Goal: Transaction & Acquisition: Subscribe to service/newsletter

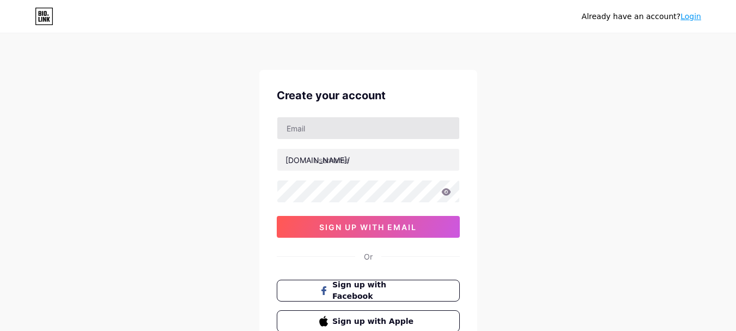
type input "[EMAIL_ADDRESS][DOMAIN_NAME]"
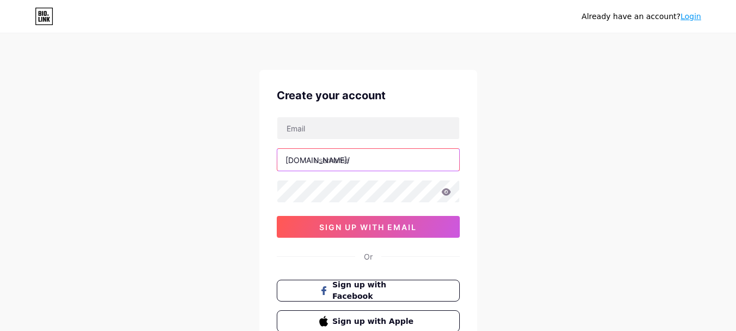
click at [345, 165] on input "text" at bounding box center [368, 160] width 182 height 22
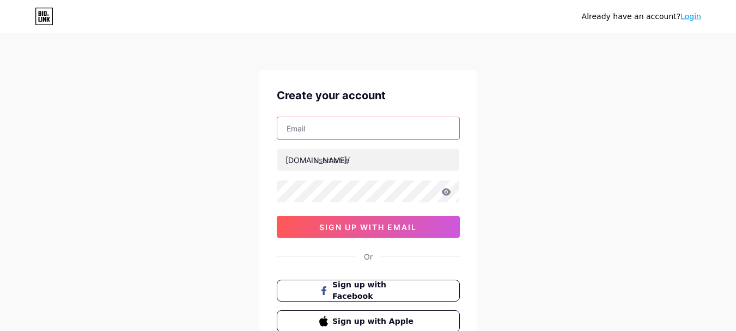
click at [366, 131] on input "text" at bounding box center [368, 128] width 182 height 22
paste input "[EMAIL_ADDRESS][DOMAIN_NAME]"
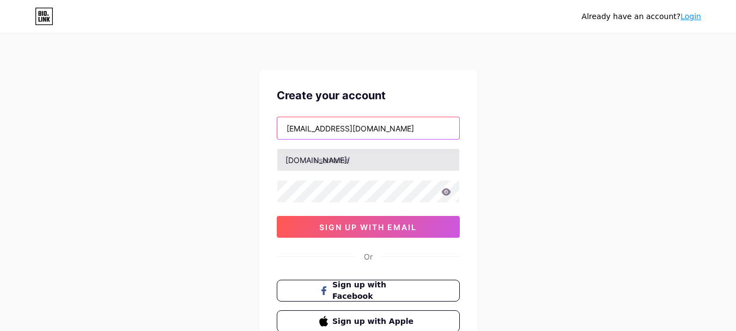
type input "[EMAIL_ADDRESS][DOMAIN_NAME]"
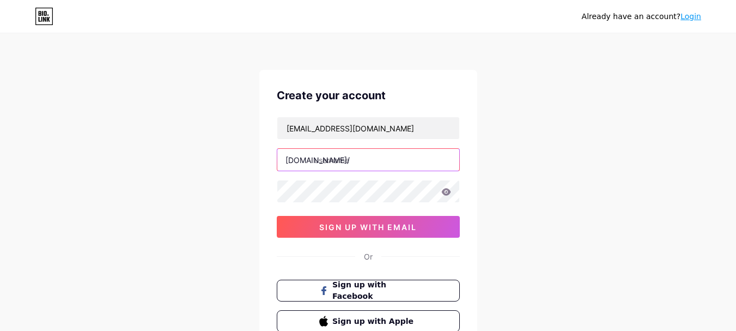
click at [319, 165] on input "text" at bounding box center [368, 160] width 182 height 22
click at [378, 164] on input "text" at bounding box center [368, 160] width 182 height 22
paste input "marketingblendz"
type input "marketingblendz"
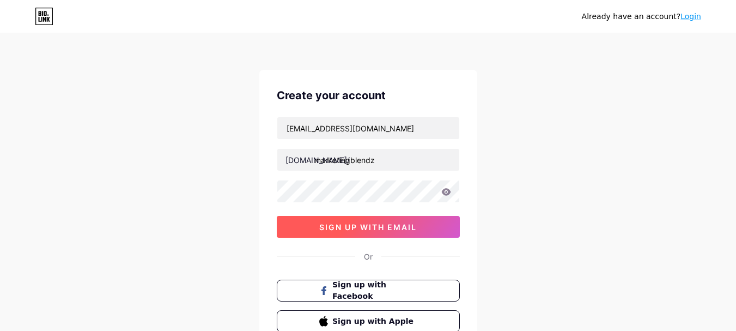
click at [357, 233] on button "sign up with email" at bounding box center [368, 227] width 183 height 22
click at [390, 222] on span "sign up with email" at bounding box center [368, 226] width 98 height 9
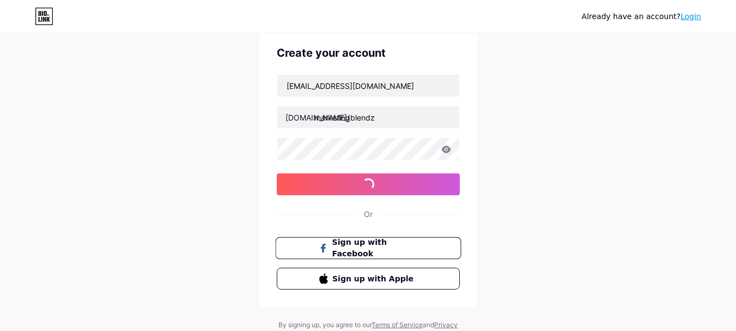
scroll to position [86, 0]
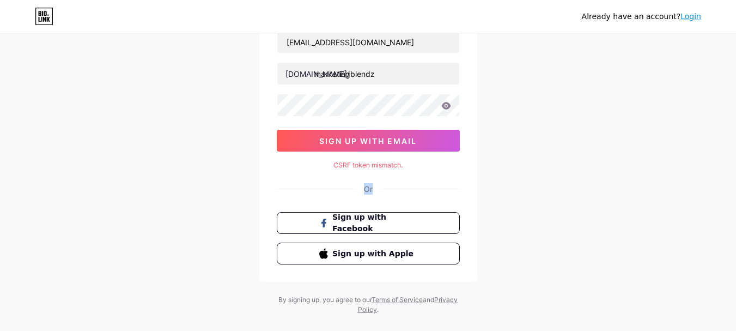
drag, startPoint x: 414, startPoint y: 170, endPoint x: 451, endPoint y: 171, distance: 36.5
click at [451, 171] on div "Create your account marketingblendz01@yahoo.com bio.link/ marketingblendz 0cAFc…" at bounding box center [368, 133] width 218 height 298
click at [473, 183] on div "Create your account marketingblendz01@yahoo.com bio.link/ marketingblendz 0cAFc…" at bounding box center [368, 133] width 218 height 298
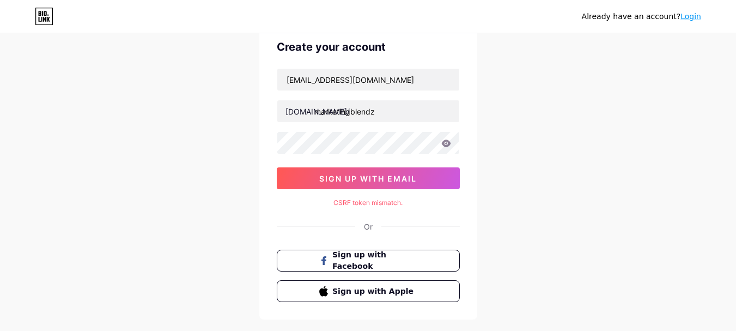
scroll to position [0, 0]
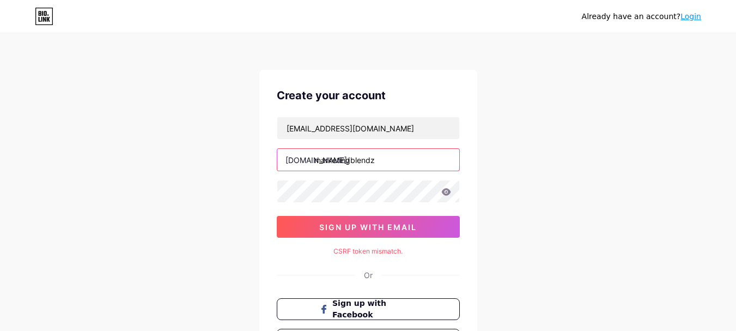
click at [382, 167] on input "marketingblendz" at bounding box center [368, 160] width 182 height 22
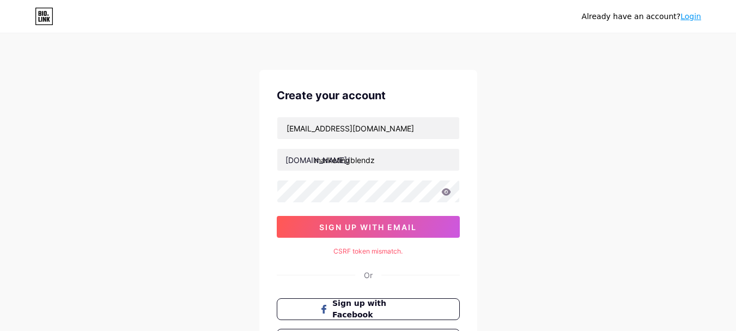
click at [444, 193] on icon at bounding box center [445, 191] width 9 height 7
click at [443, 193] on icon at bounding box center [445, 191] width 9 height 7
click at [446, 192] on icon at bounding box center [445, 191] width 9 height 7
click at [446, 193] on icon at bounding box center [446, 192] width 10 height 8
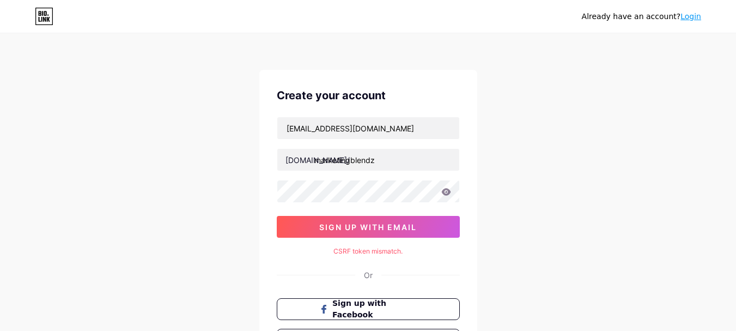
click at [444, 195] on icon at bounding box center [446, 192] width 10 height 8
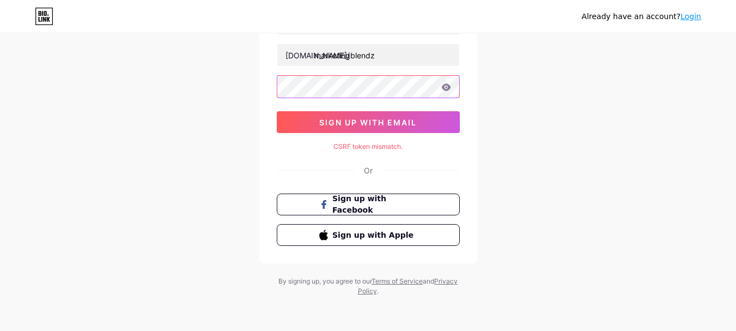
click at [397, 99] on div "marketingblendz01@yahoo.com bio.link/ marketingblendz 0cAFcWeA4NuWoEaJ8rOMJy3FV…" at bounding box center [368, 72] width 183 height 121
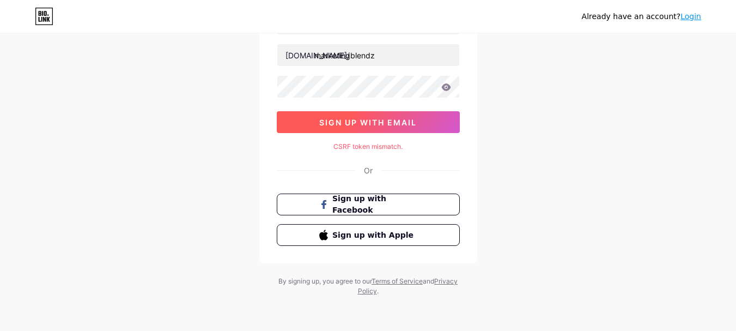
click at [373, 122] on span "sign up with email" at bounding box center [368, 122] width 98 height 9
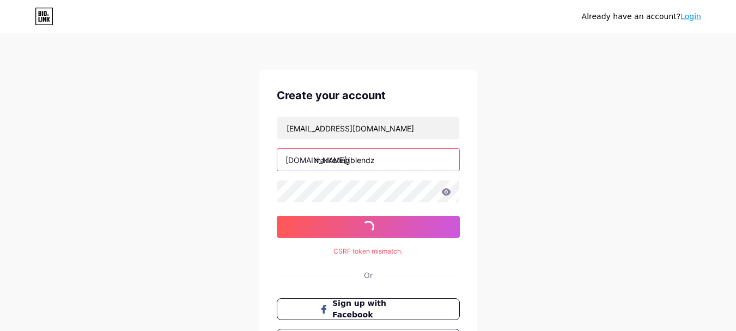
click at [388, 163] on input "marketingblendz" at bounding box center [368, 160] width 182 height 22
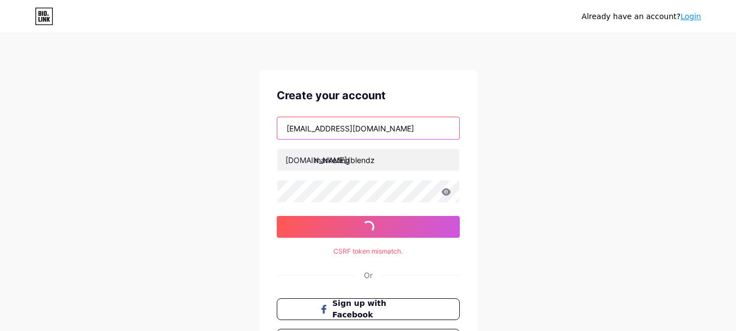
click at [430, 121] on input "[EMAIL_ADDRESS][DOMAIN_NAME]" at bounding box center [368, 128] width 182 height 22
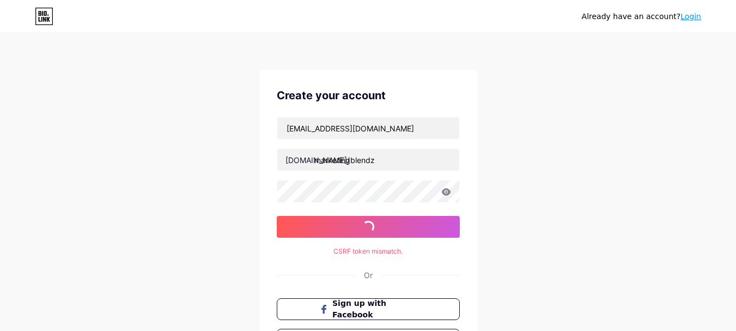
click at [551, 153] on div "Already have an account? Login Create your account marketingblendz01@yahoo.com …" at bounding box center [368, 217] width 736 height 435
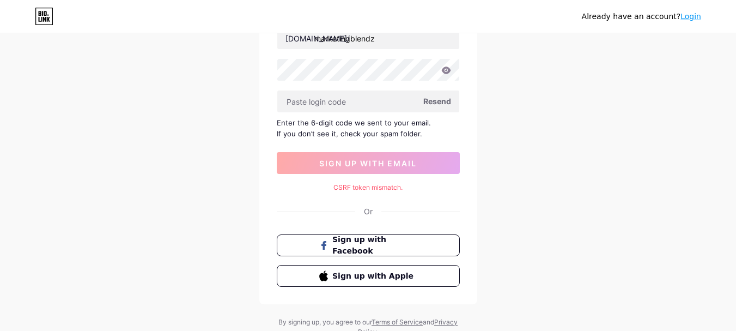
scroll to position [53, 0]
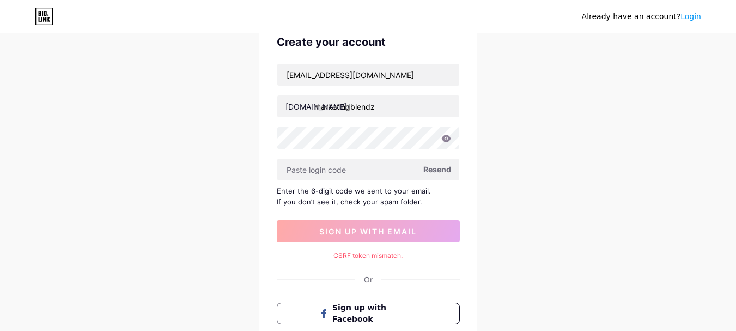
click at [442, 139] on icon at bounding box center [446, 139] width 10 height 8
click at [60, 134] on div "Already have an account? Login Create your account marketingblendz01@yahoo.com …" at bounding box center [368, 193] width 736 height 493
click at [204, 144] on div "Already have an account? Login Create your account marketingblendz01@yahoo.com …" at bounding box center [368, 193] width 736 height 493
click at [287, 173] on input "text" at bounding box center [368, 170] width 182 height 22
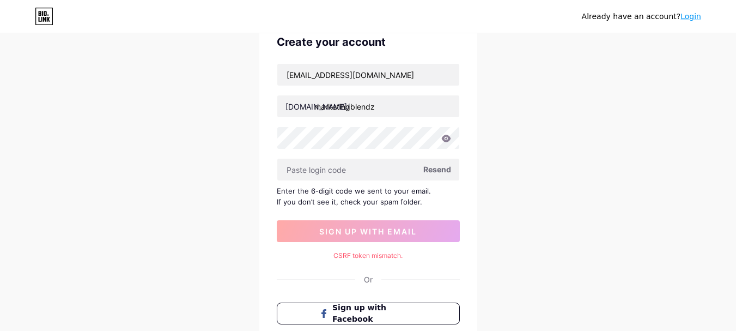
click at [431, 168] on span "Resend" at bounding box center [437, 168] width 28 height 11
click at [54, 130] on div "Already have an account? Login Create your account marketingblendz01@yahoo.com …" at bounding box center [368, 193] width 736 height 493
paste input "Marketingblendz@123"
type input "Marketingblendz@123"
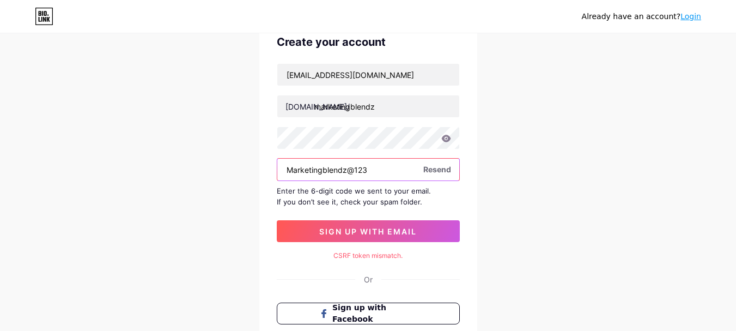
drag, startPoint x: 392, startPoint y: 160, endPoint x: 266, endPoint y: 160, distance: 126.4
click at [266, 160] on div "Create your account marketingblendz01@yahoo.com bio.link/ marketingblendz Marke…" at bounding box center [368, 194] width 218 height 356
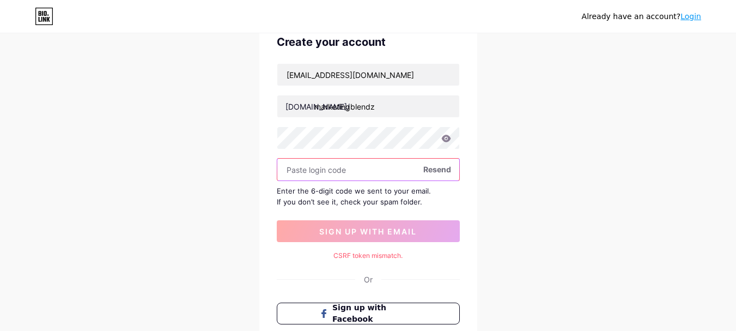
click at [314, 166] on input "text" at bounding box center [368, 170] width 182 height 22
click at [378, 175] on input "text" at bounding box center [368, 170] width 182 height 22
click at [340, 173] on input "text" at bounding box center [368, 170] width 182 height 22
paste input "363755"
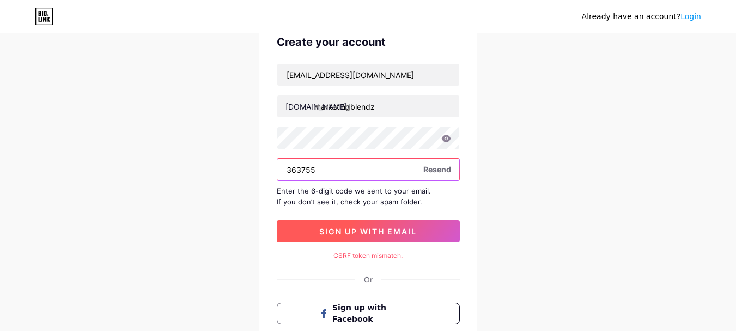
type input "363755"
click at [378, 227] on span "sign up with email" at bounding box center [368, 231] width 98 height 9
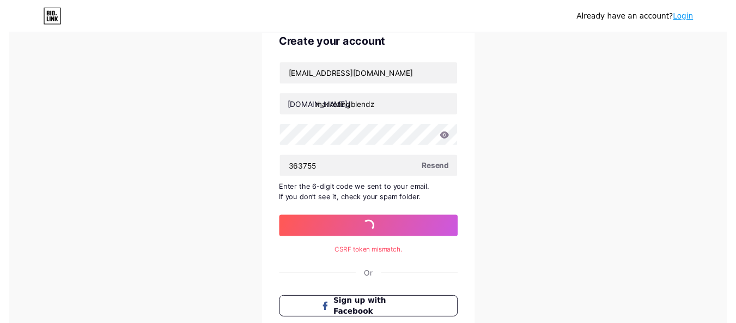
scroll to position [0, 0]
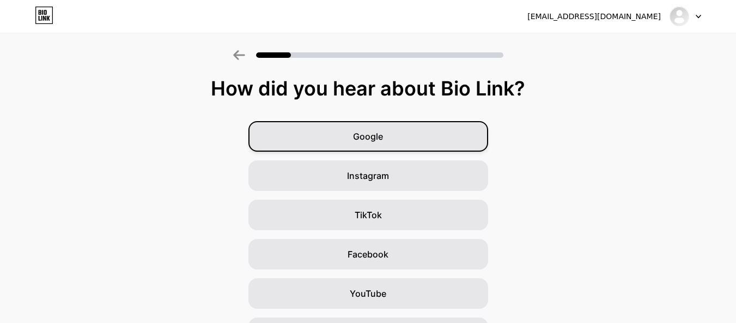
click at [421, 138] on div "Google" at bounding box center [368, 136] width 240 height 31
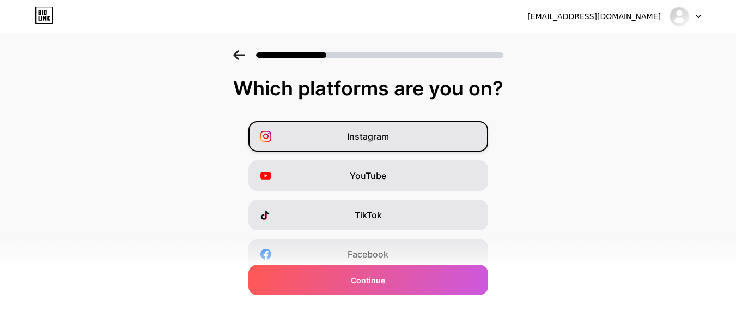
click at [396, 124] on div "Instagram" at bounding box center [368, 136] width 240 height 31
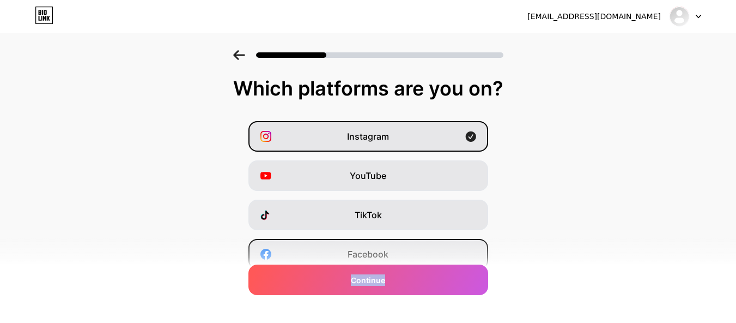
drag, startPoint x: 400, startPoint y: 279, endPoint x: 404, endPoint y: 257, distance: 22.1
click at [404, 257] on div "Which platforms are you on? Instagram YouTube TikTok Facebook Twitter/X Buy Me …" at bounding box center [368, 251] width 736 height 349
click at [409, 254] on div "Facebook" at bounding box center [368, 254] width 240 height 31
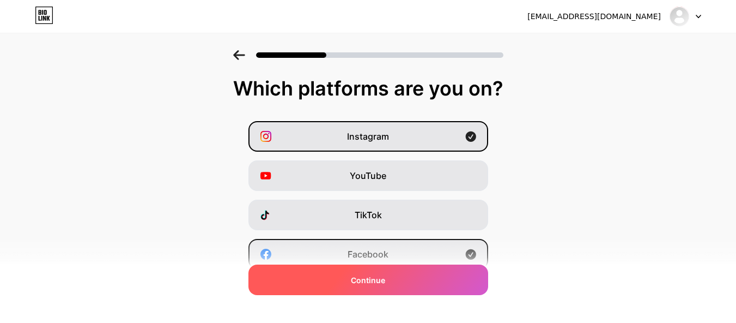
click at [392, 277] on div "Continue" at bounding box center [368, 279] width 240 height 31
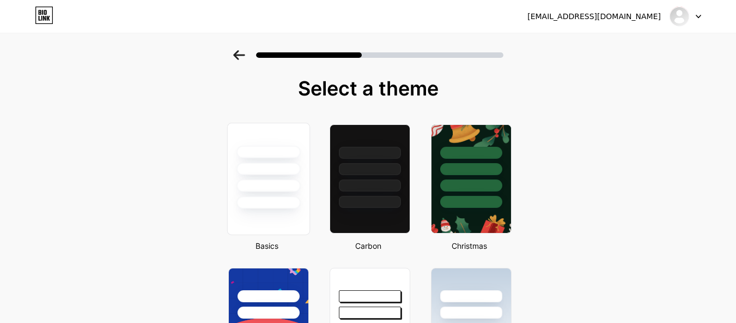
click at [283, 181] on div at bounding box center [268, 185] width 64 height 13
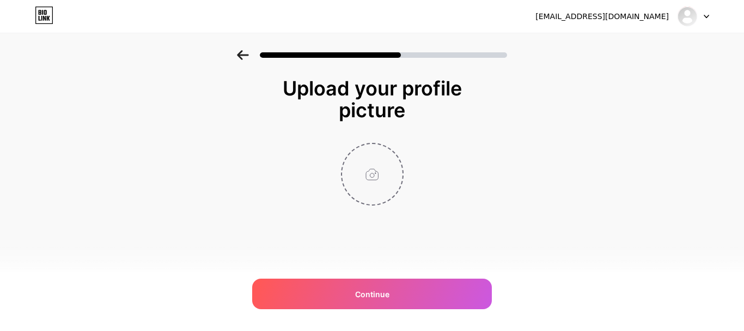
click at [356, 179] on input "file" at bounding box center [372, 174] width 60 height 60
type input "C:\fakepath\get em out logo.jpg"
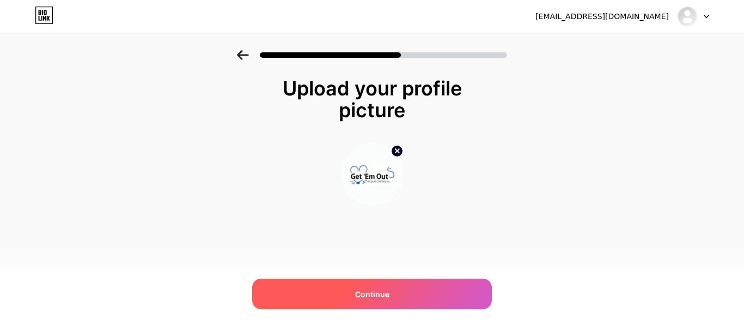
click at [395, 295] on div "Continue" at bounding box center [372, 293] width 240 height 31
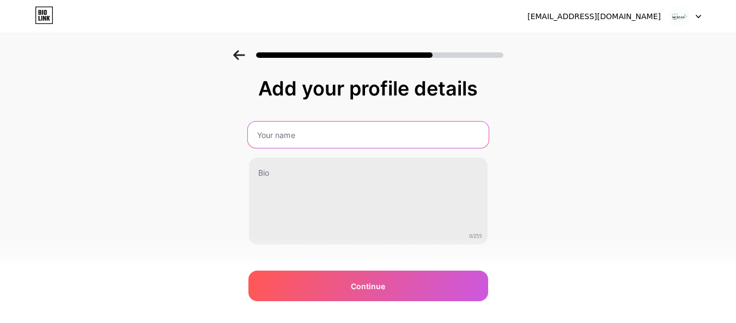
click at [356, 141] on input "text" at bounding box center [367, 134] width 241 height 26
type input "Marketing Blendz"
drag, startPoint x: 268, startPoint y: 133, endPoint x: 185, endPoint y: 131, distance: 82.3
click at [185, 131] on div "Add your profile details Marketing Blendz 0/255 Continue Error" at bounding box center [368, 174] width 736 height 249
paste input "Marketing Blendz"
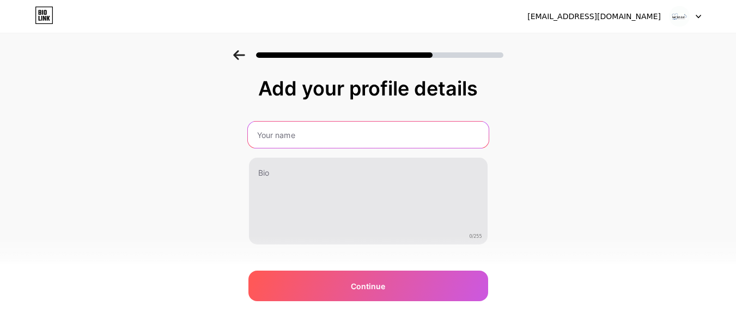
type input "Marketing Blendz"
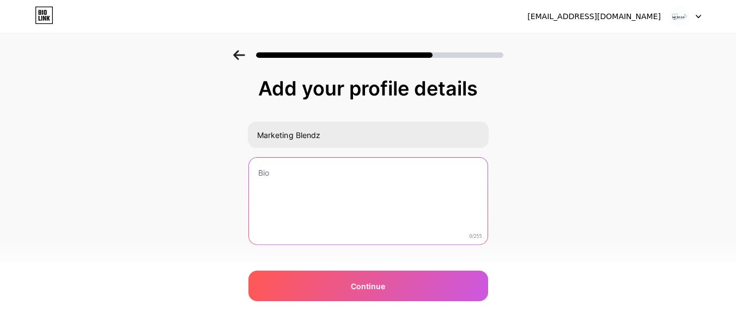
click at [292, 183] on textarea at bounding box center [368, 201] width 239 height 88
paste textarea "Marketing Blendz is a digital marketing agency that was established in 2013. So…"
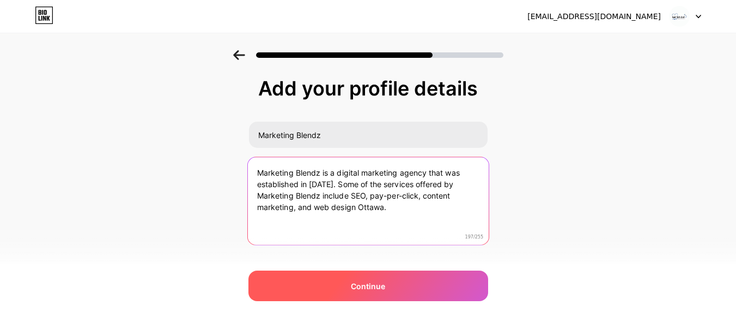
type textarea "Marketing Blendz is a digital marketing agency that was established in 2013. So…"
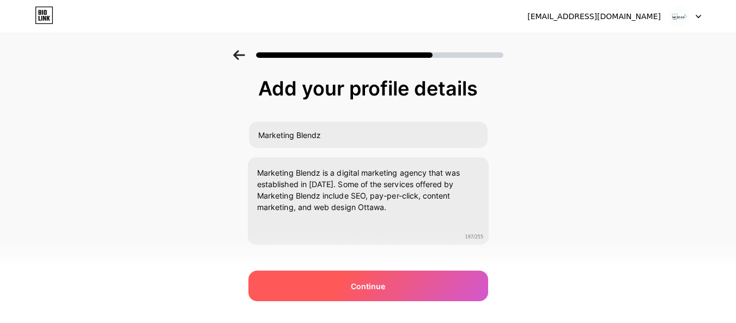
click at [370, 293] on div "Continue" at bounding box center [368, 285] width 240 height 31
click at [377, 291] on div at bounding box center [368, 285] width 240 height 31
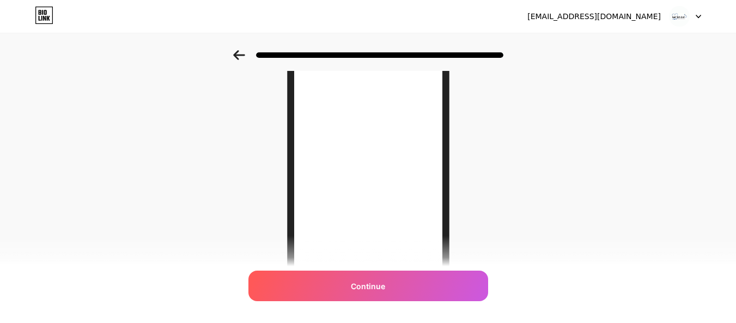
scroll to position [218, 0]
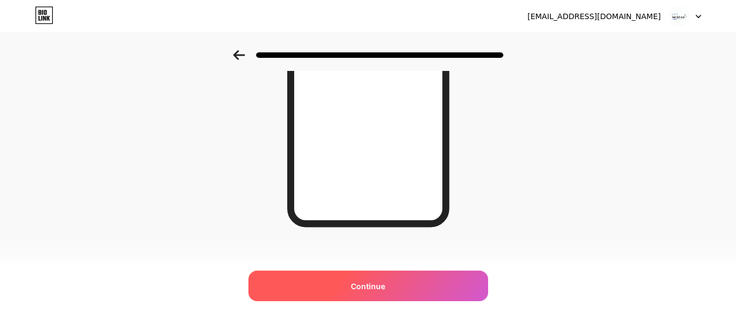
drag, startPoint x: 369, startPoint y: 292, endPoint x: 382, endPoint y: 282, distance: 16.8
click at [369, 292] on div "Continue" at bounding box center [368, 285] width 240 height 31
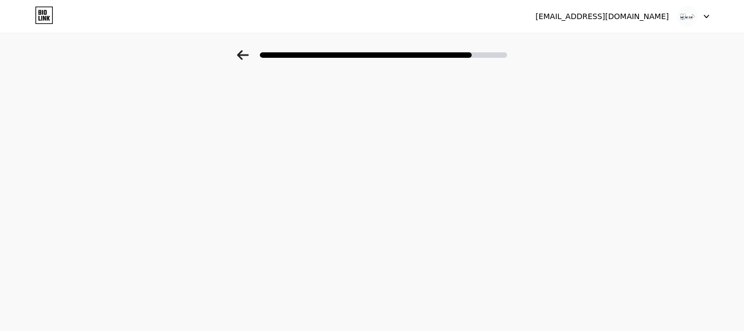
click at [696, 21] on img at bounding box center [687, 16] width 21 height 21
click at [404, 133] on div "marketingblendz01@yahoo.com Logout Link Copied" at bounding box center [372, 165] width 744 height 331
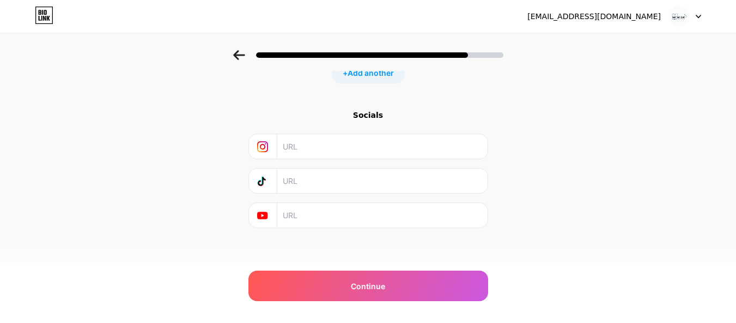
scroll to position [154, 0]
drag, startPoint x: 321, startPoint y: 144, endPoint x: 427, endPoint y: 157, distance: 106.0
click at [322, 144] on input "text" at bounding box center [382, 143] width 198 height 25
paste input "https://www.instagram.com/marketingblendz"
type input "https://www.instagram.com/marketingblendz"
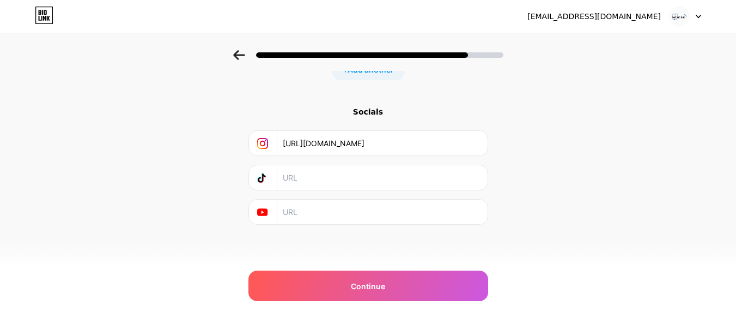
click at [317, 177] on input "text" at bounding box center [382, 177] width 198 height 25
click at [317, 211] on input "text" at bounding box center [382, 211] width 198 height 25
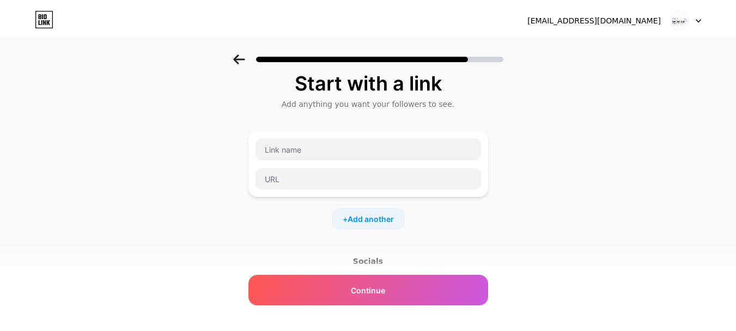
scroll to position [0, 0]
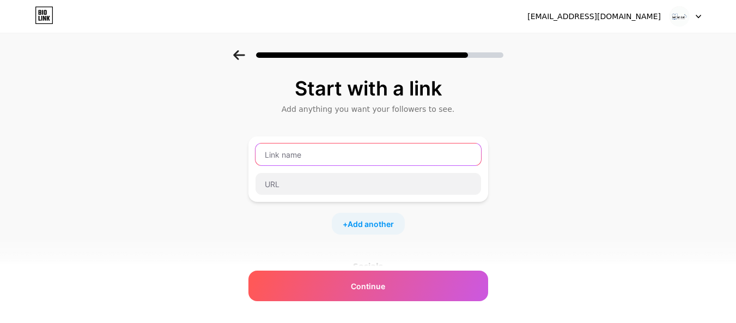
click at [297, 148] on input "text" at bounding box center [369, 154] width 226 height 22
paste input "https://www.marketingblendz.com/"
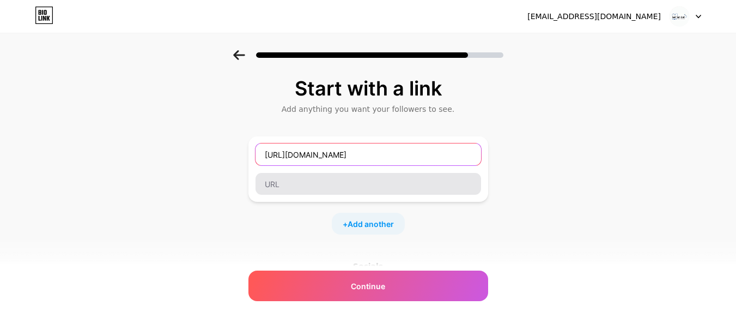
type input "https://www.marketingblendz.com/"
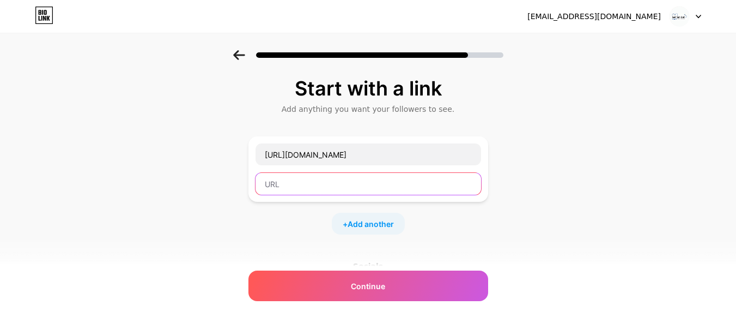
click at [306, 179] on input "text" at bounding box center [369, 184] width 226 height 22
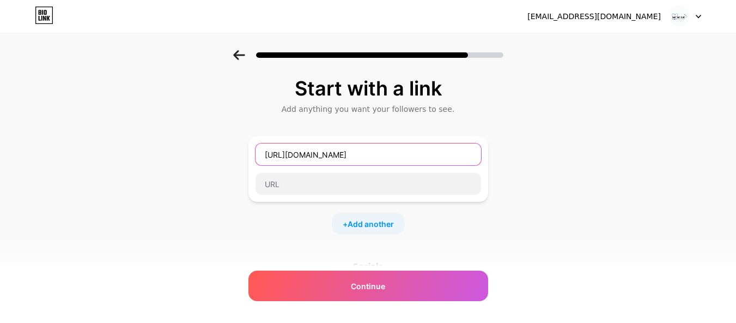
drag, startPoint x: 413, startPoint y: 146, endPoint x: 206, endPoint y: 147, distance: 207.0
click at [206, 147] on div "Start with a link Add anything you want your followers to see. https://www.mark…" at bounding box center [368, 241] width 736 height 383
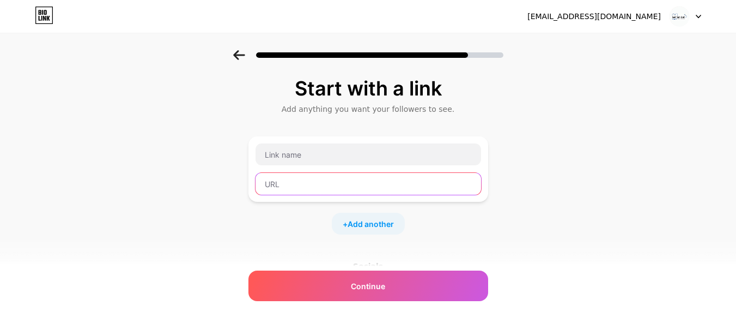
paste input "https://www.marketingblendz.com/"
click at [281, 180] on input "text" at bounding box center [369, 184] width 226 height 22
type input "https://www.marketingblendz.com/"
click at [306, 105] on div "Add anything you want your followers to see." at bounding box center [368, 109] width 229 height 11
drag, startPoint x: 313, startPoint y: 123, endPoint x: 314, endPoint y: 135, distance: 12.1
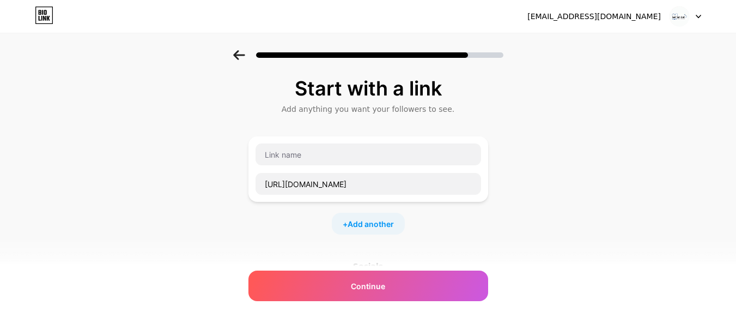
click at [313, 129] on div "Start with a link Add anything you want your followers to see. https://www.mark…" at bounding box center [368, 227] width 240 height 301
click at [315, 143] on input "text" at bounding box center [369, 154] width 226 height 22
paste input "Marketing Blendz"
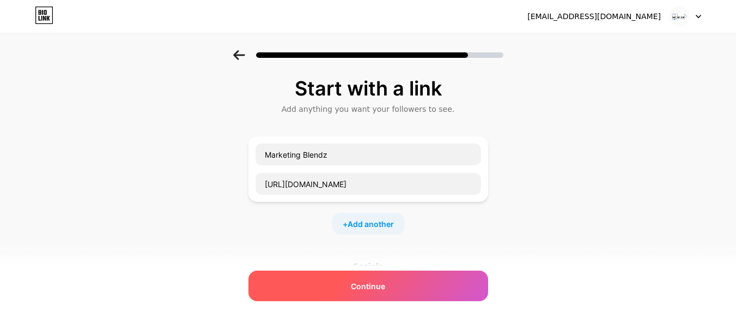
click at [400, 274] on div "Continue" at bounding box center [368, 285] width 240 height 31
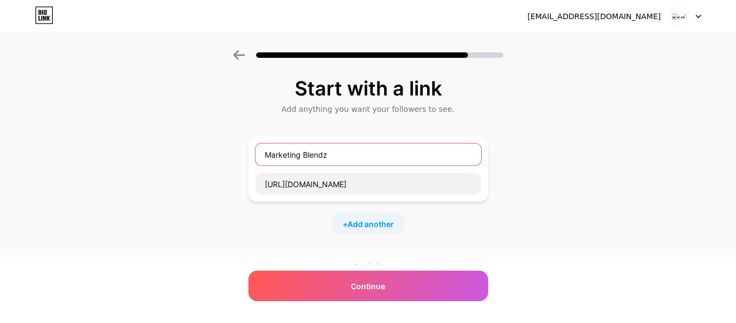
click at [272, 156] on input "Marketing Blendz" at bounding box center [369, 154] width 226 height 22
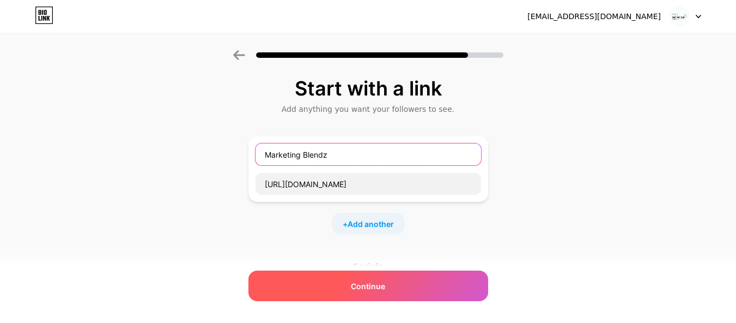
type input "Marketing Blendz"
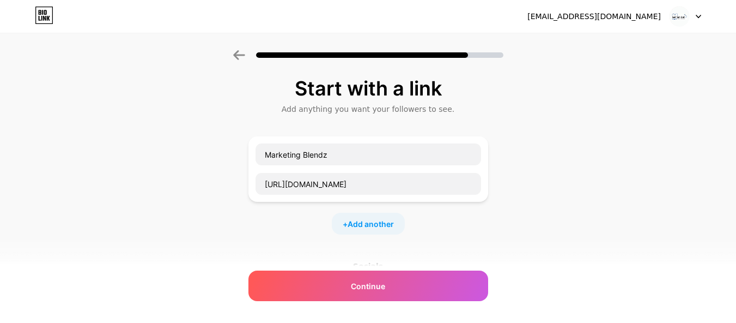
drag, startPoint x: 399, startPoint y: 288, endPoint x: 268, endPoint y: 265, distance: 133.7
click at [399, 288] on div "Continue" at bounding box center [368, 285] width 240 height 31
click at [364, 163] on input "Marketing Blendz" at bounding box center [369, 154] width 226 height 22
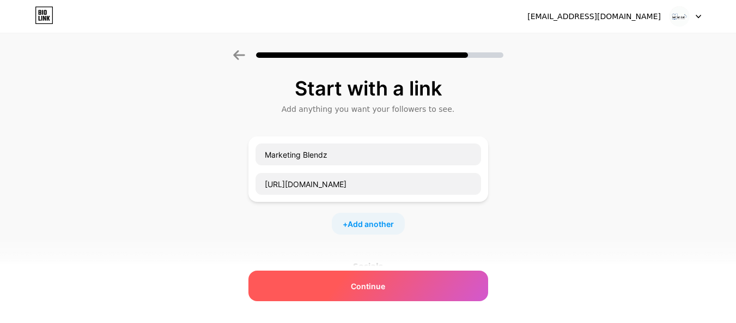
click at [390, 281] on div "Continue" at bounding box center [368, 285] width 240 height 31
click at [391, 281] on div "Continue" at bounding box center [368, 285] width 240 height 31
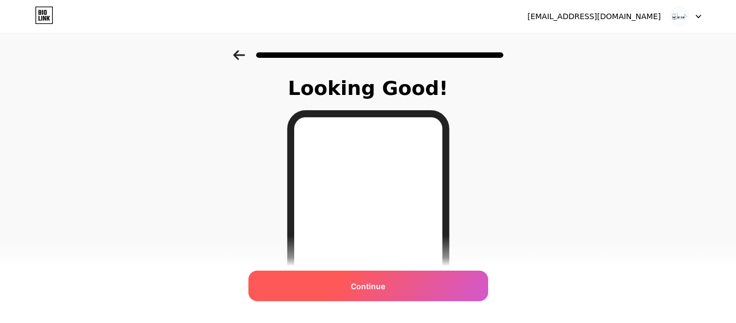
click at [385, 289] on span "Continue" at bounding box center [368, 285] width 34 height 11
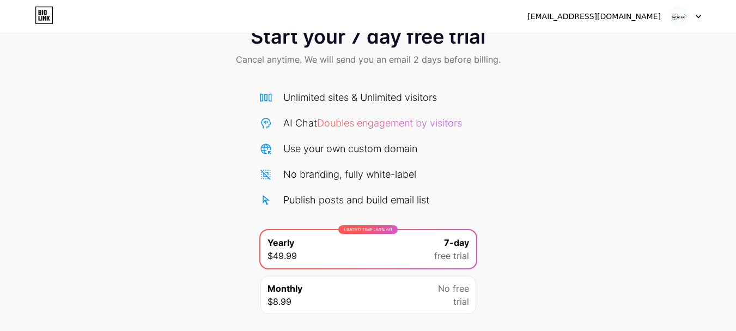
scroll to position [108, 0]
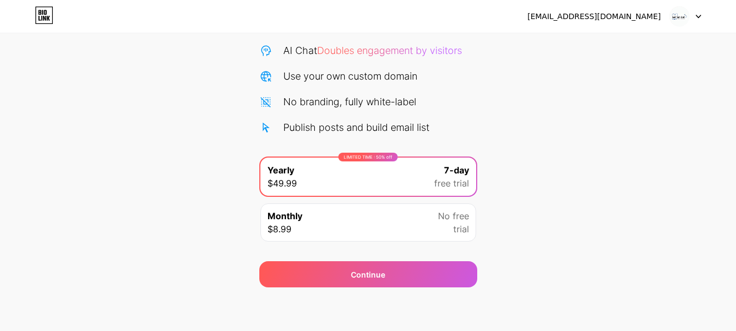
click at [411, 220] on div "Monthly $8.99 No free trial" at bounding box center [368, 222] width 216 height 38
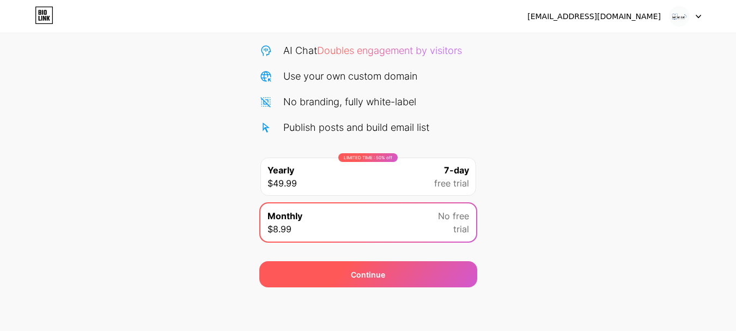
click at [377, 263] on div "Continue" at bounding box center [368, 274] width 218 height 26
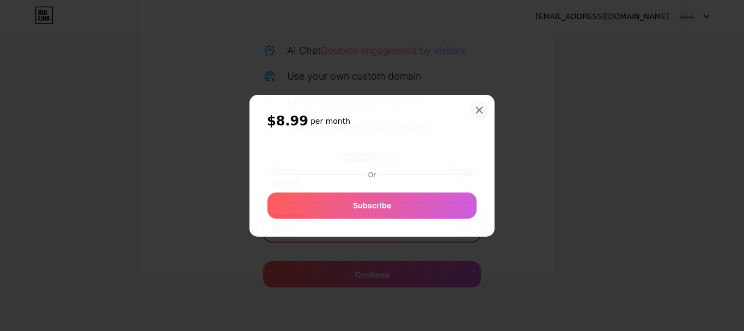
click at [483, 108] on icon at bounding box center [479, 110] width 9 height 9
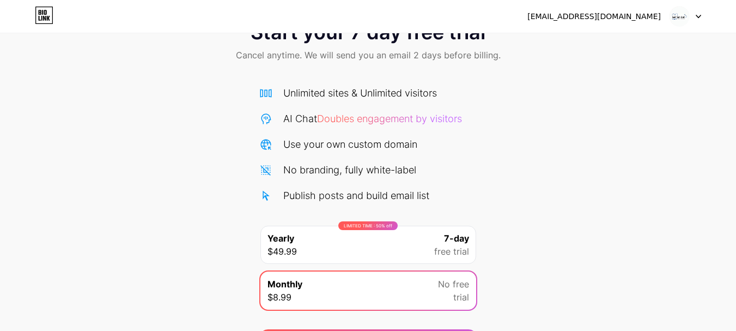
scroll to position [0, 0]
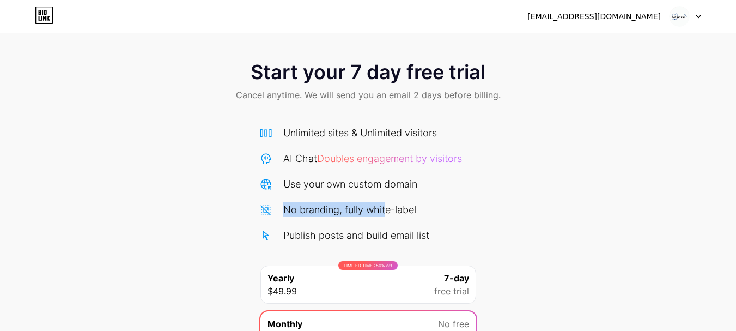
drag, startPoint x: 283, startPoint y: 216, endPoint x: 409, endPoint y: 223, distance: 126.1
click at [409, 223] on div "Unlimited sites & Unlimited visitors AI Chat Doubles engagement by visitors Use…" at bounding box center [368, 183] width 218 height 117
click at [497, 177] on div "Start your 7 day free trial Cancel anytime. We will send you an email 2 days be…" at bounding box center [368, 222] width 736 height 345
click at [52, 14] on icon at bounding box center [44, 15] width 19 height 17
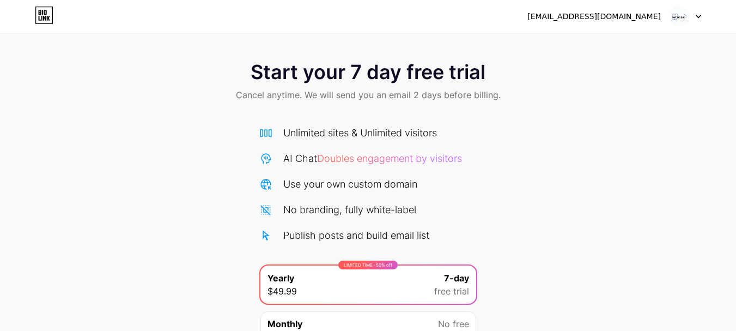
drag, startPoint x: 409, startPoint y: 125, endPoint x: 521, endPoint y: 130, distance: 112.9
click at [521, 130] on div "Start your 7 day free trial Cancel anytime. We will send you an email 2 days be…" at bounding box center [368, 222] width 736 height 345
click at [568, 173] on div "Start your 7 day free trial Cancel anytime. We will send you an email 2 days be…" at bounding box center [368, 222] width 736 height 345
click at [685, 23] on img at bounding box center [679, 16] width 21 height 21
click at [538, 168] on div "Start your 7 day free trial Cancel anytime. We will send you an email 2 days be…" at bounding box center [368, 222] width 736 height 345
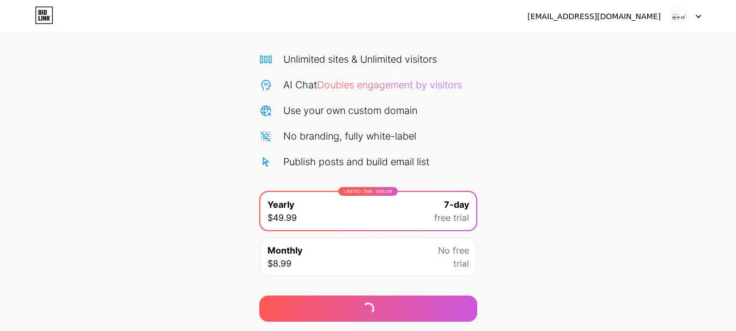
scroll to position [108, 0]
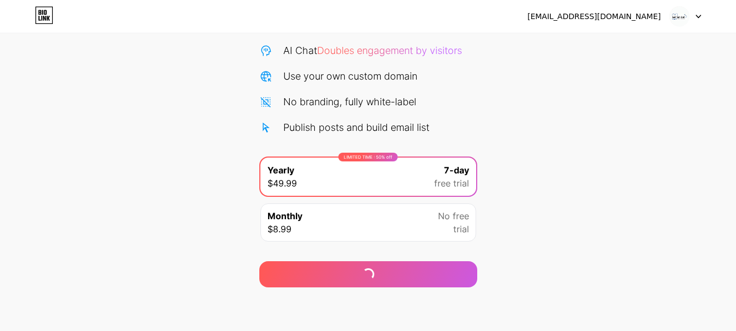
click at [529, 231] on div "Start your 7 day free trial Cancel anytime. We will send you an email 2 days be…" at bounding box center [368, 114] width 736 height 345
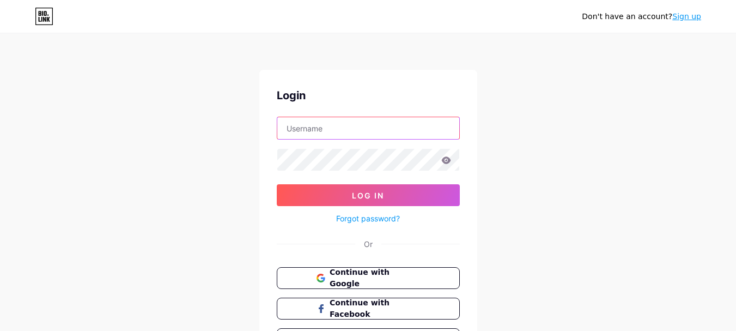
click at [332, 135] on input "text" at bounding box center [368, 128] width 182 height 22
type input "[EMAIL_ADDRESS][DOMAIN_NAME]"
click at [344, 120] on input "text" at bounding box center [368, 128] width 182 height 22
paste input "[EMAIL_ADDRESS][DOMAIN_NAME]"
type input "[EMAIL_ADDRESS][DOMAIN_NAME]"
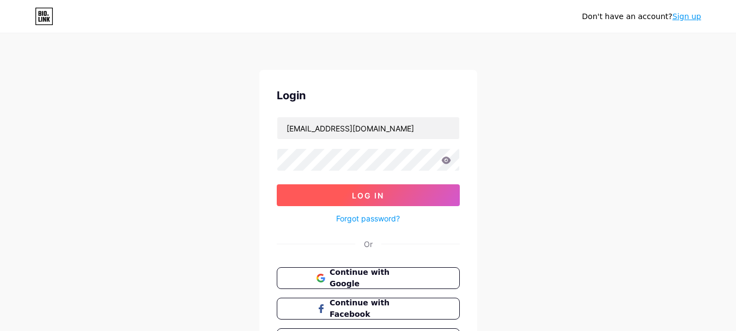
click at [331, 191] on button "Log In" at bounding box center [368, 195] width 183 height 22
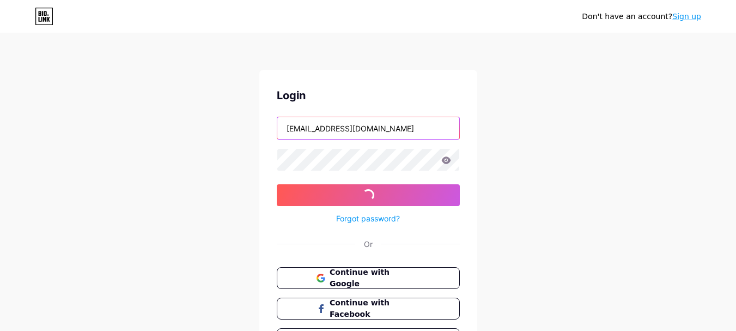
click at [408, 127] on input "[EMAIL_ADDRESS][DOMAIN_NAME]" at bounding box center [368, 128] width 182 height 22
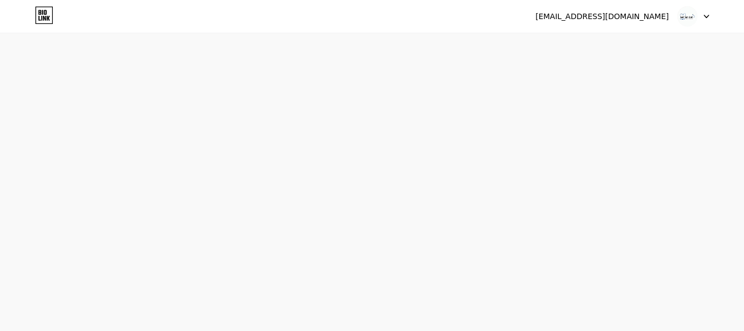
click at [683, 20] on img at bounding box center [687, 16] width 21 height 21
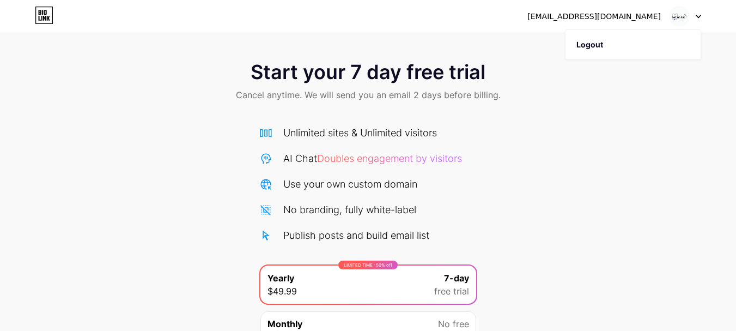
click at [185, 53] on div "Start your 7 day free trial Cancel anytime. We will send you an email 2 days be…" at bounding box center [368, 82] width 736 height 64
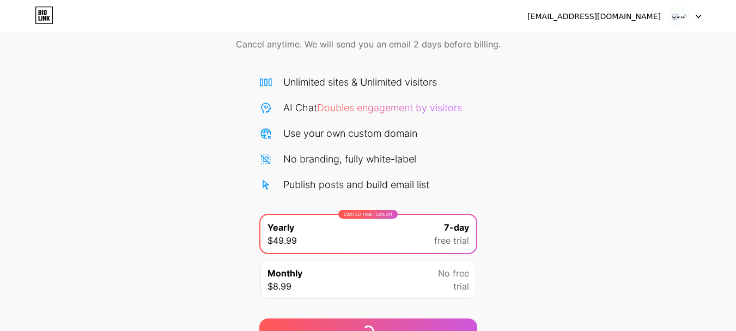
scroll to position [108, 0]
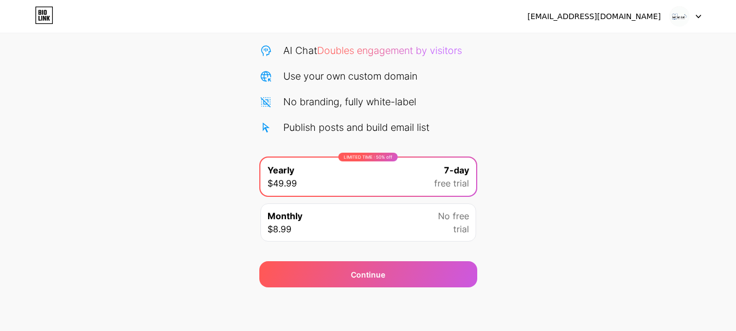
click at [302, 215] on div "Monthly $8.99 No free trial" at bounding box center [368, 222] width 216 height 38
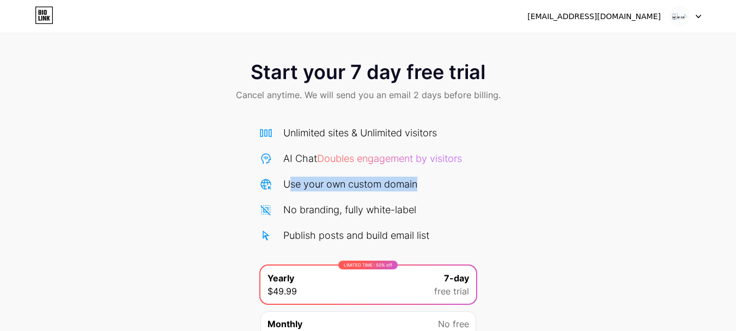
drag, startPoint x: 292, startPoint y: 179, endPoint x: 459, endPoint y: 183, distance: 167.3
click at [458, 181] on div "Use your own custom domain" at bounding box center [368, 184] width 218 height 15
click at [498, 189] on div "Start your 7 day free trial Cancel anytime. We will send you an email 2 days be…" at bounding box center [368, 222] width 736 height 345
click at [665, 13] on div "[EMAIL_ADDRESS][DOMAIN_NAME]" at bounding box center [614, 17] width 174 height 20
click at [696, 15] on icon at bounding box center [698, 16] width 4 height 3
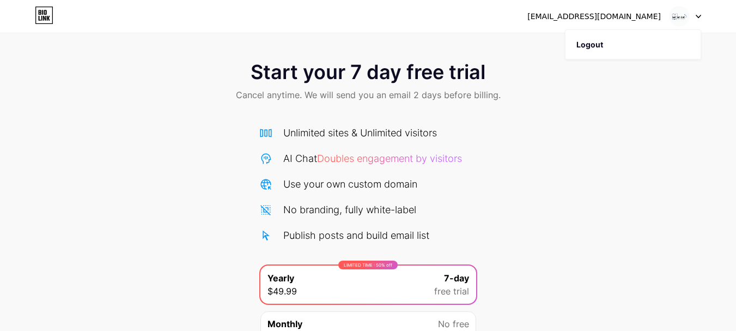
click at [355, 104] on div "Start your 7 day free trial Cancel anytime. We will send you an email 2 days be…" at bounding box center [368, 82] width 736 height 64
